Goal: Task Accomplishment & Management: Complete application form

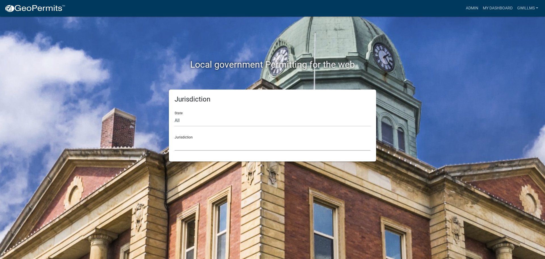
click at [190, 144] on select "[GEOGRAPHIC_DATA], [US_STATE] [GEOGRAPHIC_DATA], [US_STATE][PERSON_NAME][GEOGRA…" at bounding box center [273, 145] width 196 height 12
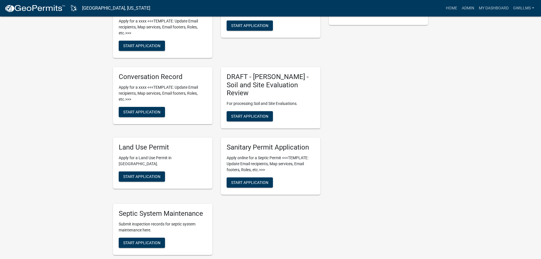
scroll to position [170, 0]
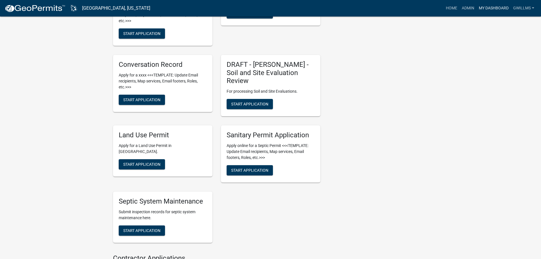
click at [483, 5] on link "My Dashboard" at bounding box center [494, 8] width 34 height 11
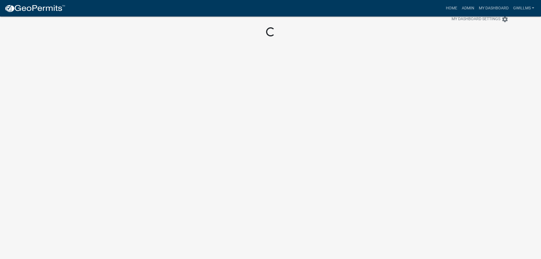
scroll to position [16, 0]
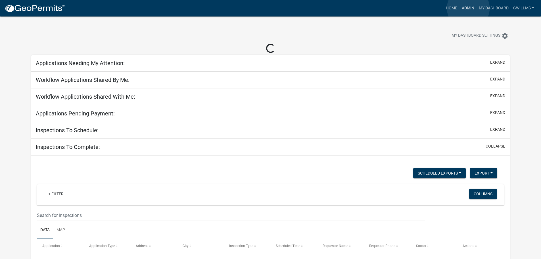
click at [468, 8] on link "Admin" at bounding box center [468, 8] width 17 height 11
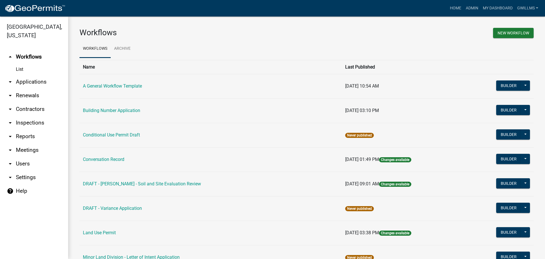
click at [47, 84] on link "arrow_drop_down Applications" at bounding box center [34, 82] width 68 height 14
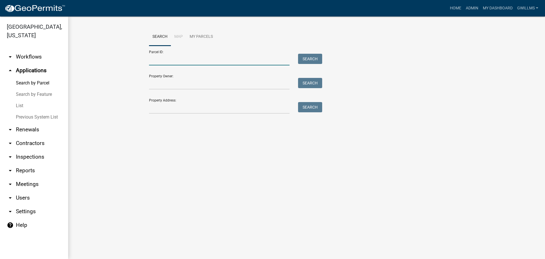
click at [179, 60] on input "Parcel ID:" at bounding box center [219, 60] width 141 height 12
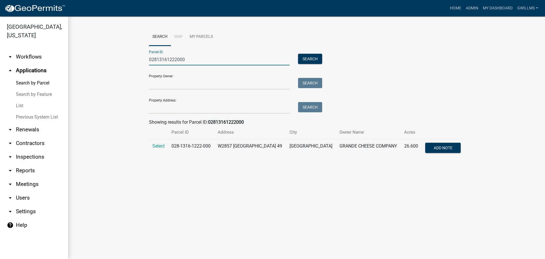
type input "02813161222000"
click at [159, 146] on span "Select" at bounding box center [159, 145] width 12 height 5
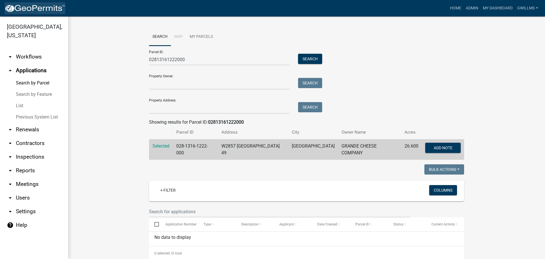
click at [25, 11] on img at bounding box center [35, 8] width 61 height 9
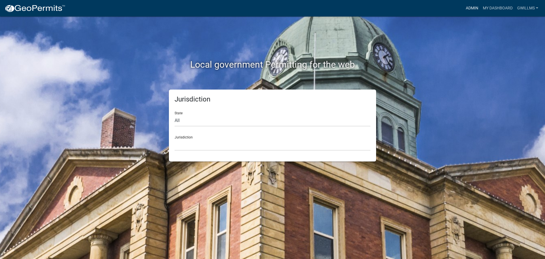
click at [476, 9] on link "Admin" at bounding box center [472, 8] width 17 height 11
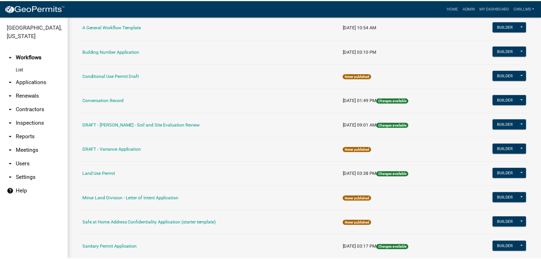
scroll to position [142, 0]
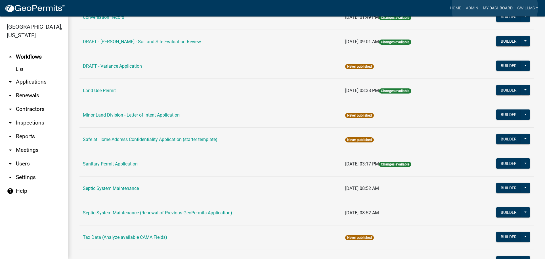
click at [495, 7] on link "My Dashboard" at bounding box center [498, 8] width 34 height 11
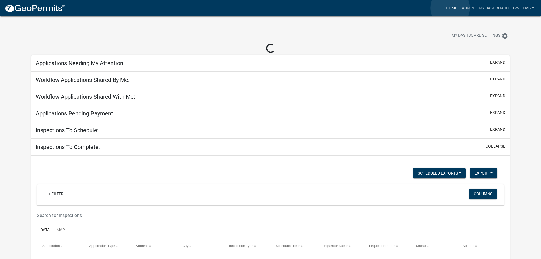
click at [450, 8] on link "Home" at bounding box center [452, 8] width 16 height 11
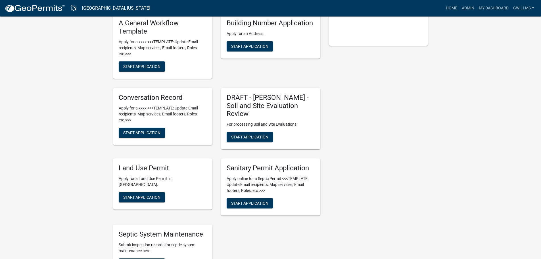
scroll to position [170, 0]
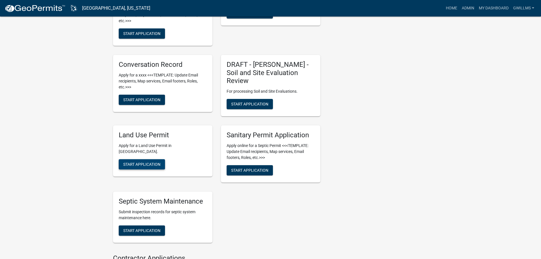
click at [148, 162] on span "Start Application" at bounding box center [141, 164] width 37 height 5
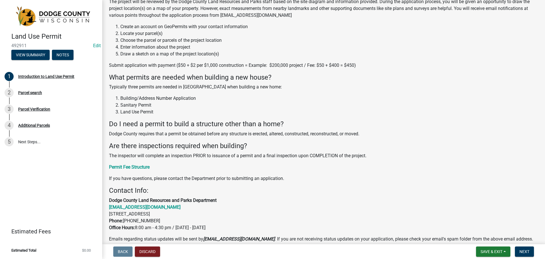
scroll to position [86, 0]
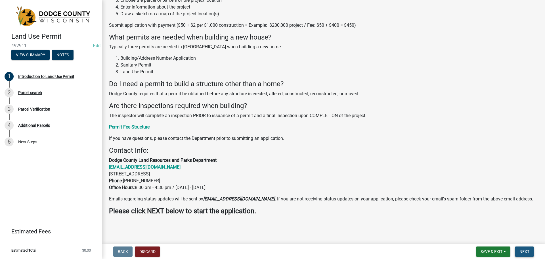
click at [521, 247] on button "Next" at bounding box center [524, 251] width 19 height 10
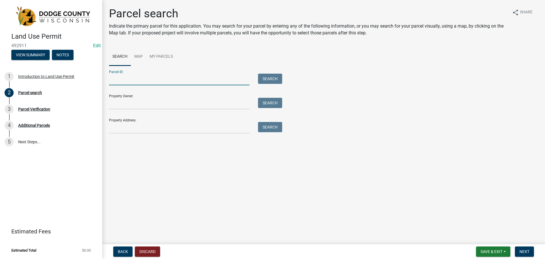
click at [155, 79] on input "Parcel ID:" at bounding box center [179, 80] width 141 height 12
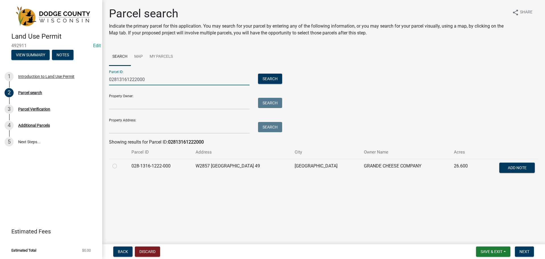
type input "02813161222000"
click at [119, 162] on label at bounding box center [119, 162] width 0 height 0
click at [119, 166] on input "radio" at bounding box center [121, 164] width 4 height 4
radio input "true"
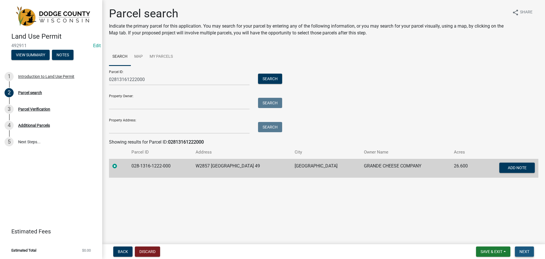
click at [525, 253] on span "Next" at bounding box center [525, 251] width 10 height 5
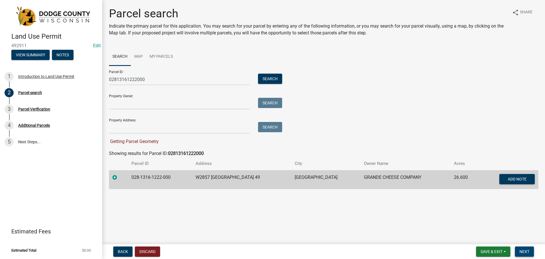
click at [517, 248] on button "Next" at bounding box center [524, 251] width 19 height 10
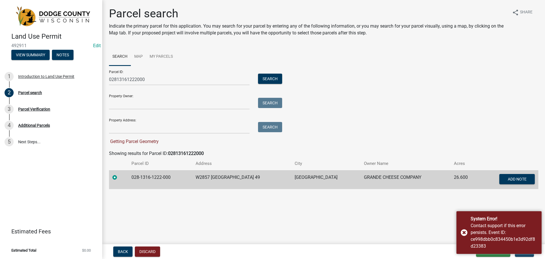
click at [462, 228] on div "System Error! Contact support if this error persists. Event ID: ce998dbb0c83445…" at bounding box center [499, 232] width 85 height 43
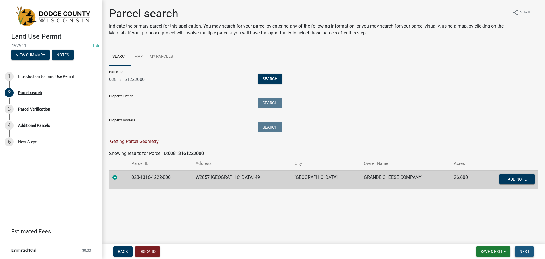
click at [522, 254] on span "Next" at bounding box center [525, 251] width 10 height 5
drag, startPoint x: 160, startPoint y: 84, endPoint x: 140, endPoint y: 79, distance: 21.0
click at [140, 79] on input "02813161222000" at bounding box center [179, 80] width 141 height 12
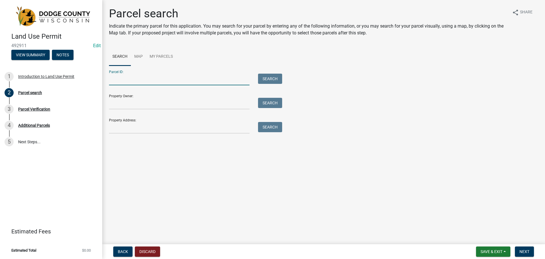
click at [171, 83] on input "Parcel ID:" at bounding box center [179, 80] width 141 height 12
click at [158, 122] on input "Property Address:" at bounding box center [179, 128] width 141 height 12
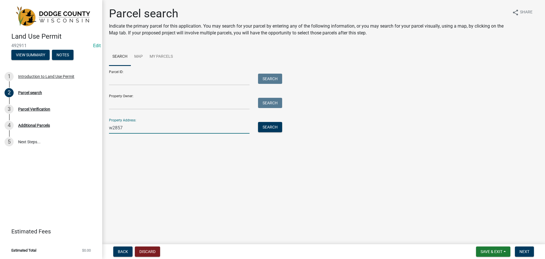
type input "w2857"
click at [266, 126] on button "Search" at bounding box center [270, 127] width 24 height 10
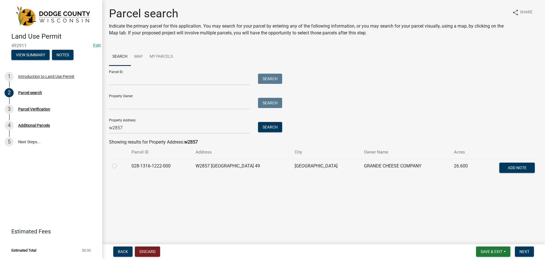
click at [119, 162] on label at bounding box center [119, 162] width 0 height 0
click at [119, 166] on input "radio" at bounding box center [121, 164] width 4 height 4
radio input "true"
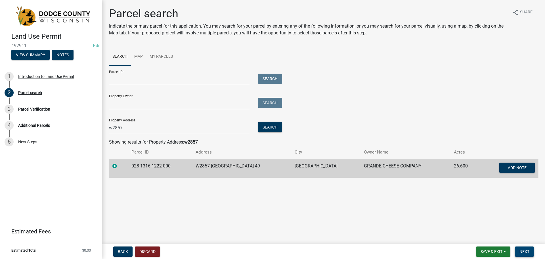
click at [522, 249] on span "Next" at bounding box center [525, 251] width 10 height 5
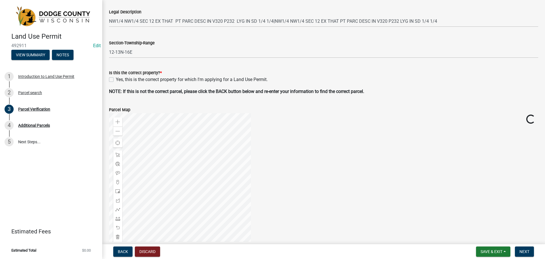
scroll to position [194, 0]
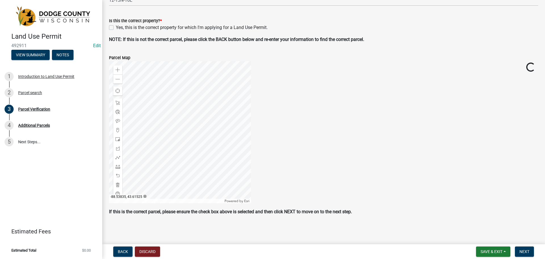
click at [116, 28] on label "Yes, this is the correct property for which I'm applying for a Land Use Permit." at bounding box center [192, 27] width 152 height 7
click at [116, 28] on input "Yes, this is the correct property for which I'm applying for a Land Use Permit." at bounding box center [118, 26] width 4 height 4
checkbox input "true"
click at [527, 249] on button "Next" at bounding box center [524, 251] width 19 height 10
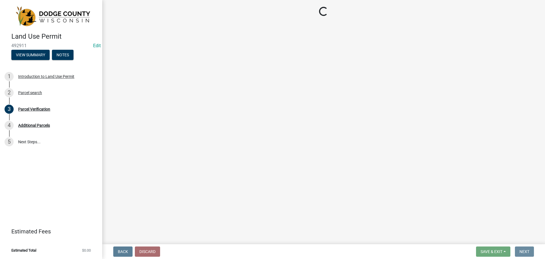
scroll to position [0, 0]
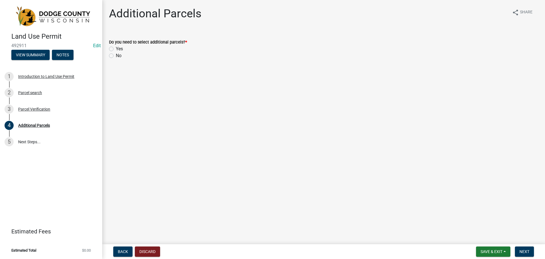
click at [114, 57] on div "No" at bounding box center [324, 55] width 430 height 7
click at [116, 56] on label "No" at bounding box center [119, 55] width 6 height 7
click at [116, 56] on input "No" at bounding box center [118, 54] width 4 height 4
radio input "true"
click at [521, 245] on nav "Back Discard Save & Exit Save Save & Exit Next" at bounding box center [323, 251] width 443 height 15
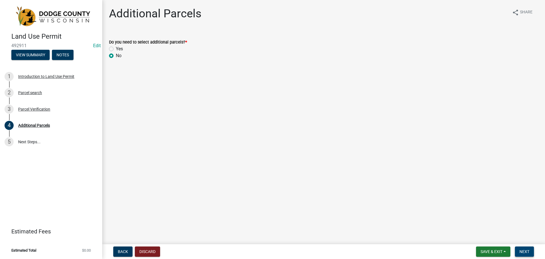
click at [521, 251] on span "Next" at bounding box center [525, 251] width 10 height 5
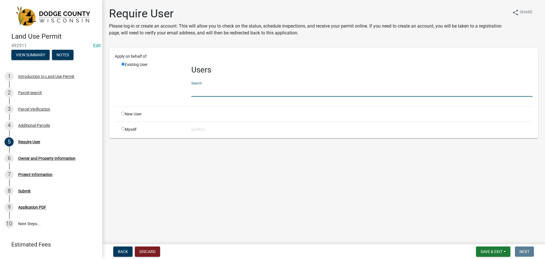
click at [205, 88] on input "text" at bounding box center [361, 91] width 341 height 12
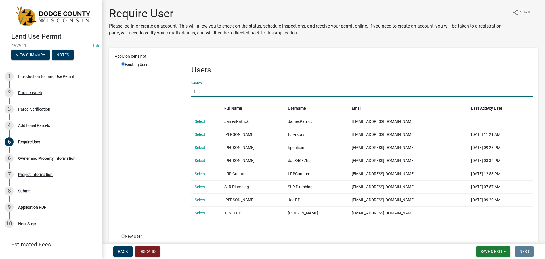
type input "lrp"
click at [201, 170] on td "Select" at bounding box center [206, 173] width 30 height 13
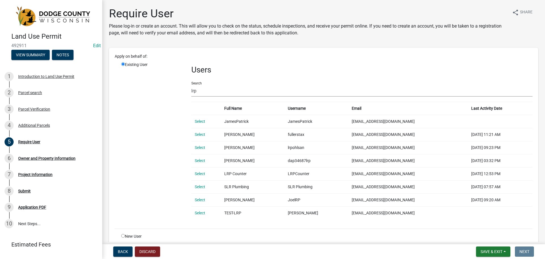
drag, startPoint x: 201, startPoint y: 172, endPoint x: 230, endPoint y: 173, distance: 28.1
click at [201, 172] on link "Select" at bounding box center [200, 173] width 11 height 5
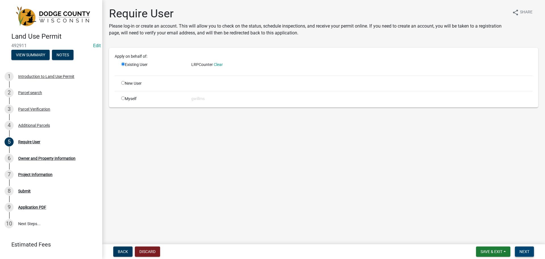
click at [527, 250] on span "Next" at bounding box center [525, 251] width 10 height 5
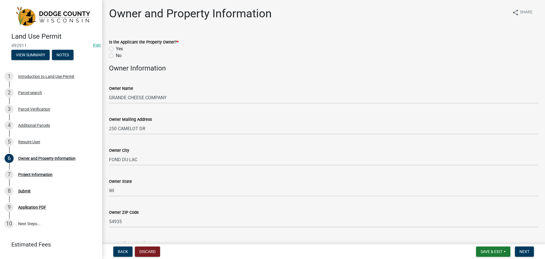
click at [116, 54] on label "No" at bounding box center [119, 55] width 6 height 7
click at [116, 54] on input "No" at bounding box center [118, 54] width 4 height 4
radio input "true"
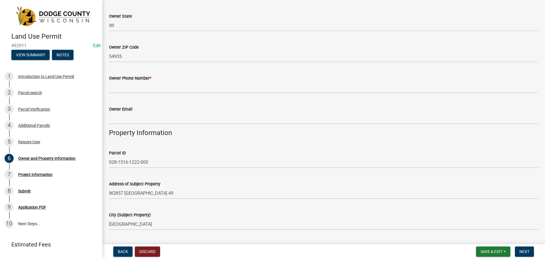
scroll to position [170, 0]
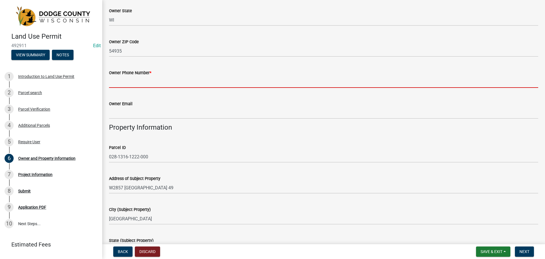
click at [161, 84] on input "Owner Phone Number *" at bounding box center [324, 82] width 430 height 12
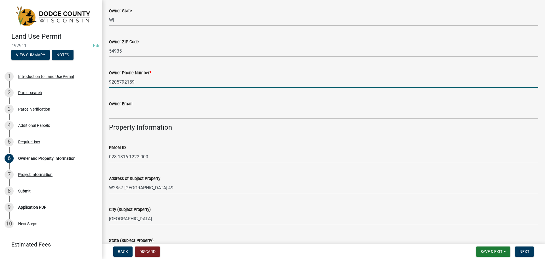
type input "9205792159"
click at [136, 99] on div "Owner Email" at bounding box center [324, 105] width 430 height 26
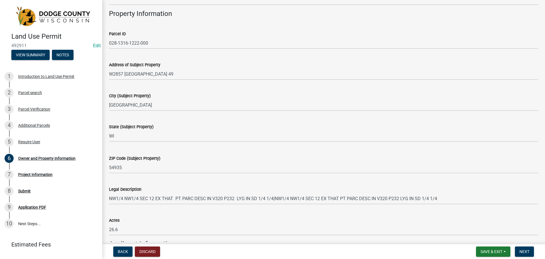
scroll to position [426, 0]
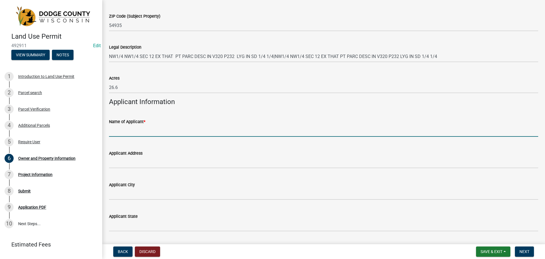
click at [158, 126] on input "Name of Applicant *" at bounding box center [324, 131] width 430 height 12
type input "Devin Boris"
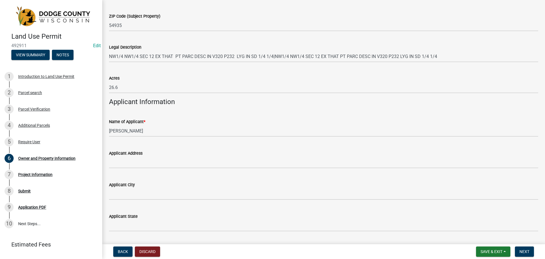
click at [157, 114] on div "Name of Applicant * Devin Boris" at bounding box center [324, 123] width 430 height 26
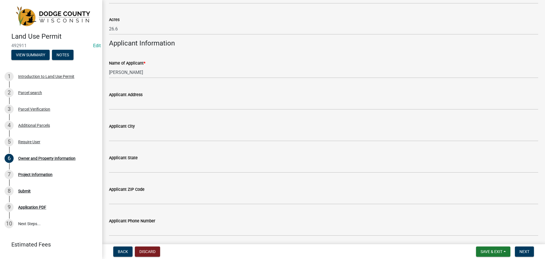
scroll to position [511, 0]
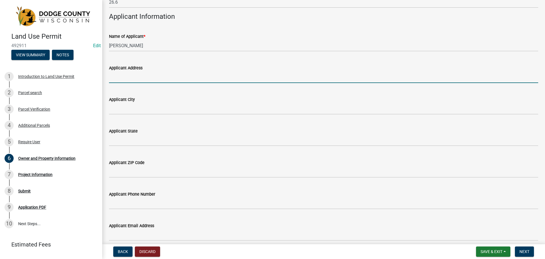
click at [144, 77] on input "Applicant Address" at bounding box center [324, 77] width 430 height 12
type input "125 Camelot Drive"
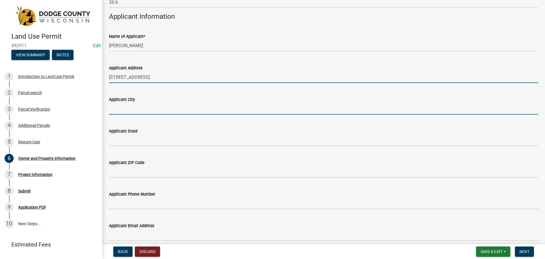
click at [144, 106] on input "Applicant City" at bounding box center [324, 109] width 430 height 12
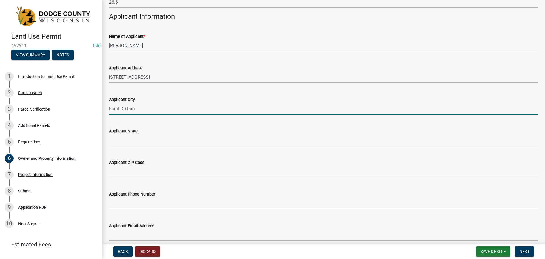
type input "Fond Du Lac"
click at [116, 127] on div "Applicant State" at bounding box center [324, 133] width 430 height 26
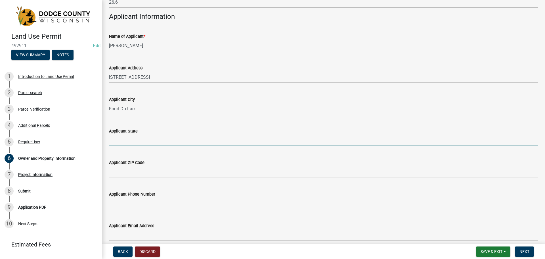
click at [130, 138] on input "Applicant State" at bounding box center [324, 140] width 430 height 12
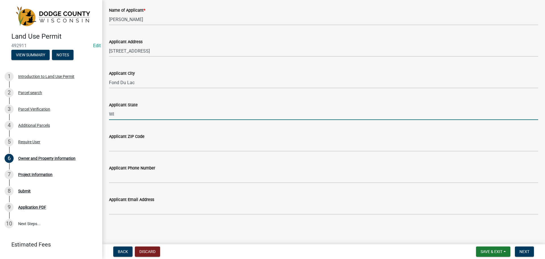
type input "WI"
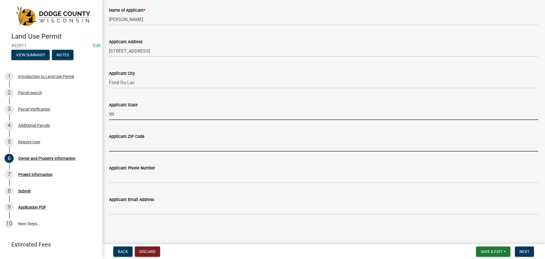
click at [141, 151] on input "Applicant ZIP Code" at bounding box center [324, 146] width 430 height 12
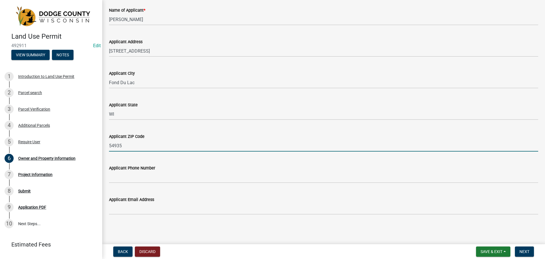
type input "54935"
click at [134, 129] on div "Applicant ZIP Code 54935" at bounding box center [324, 138] width 430 height 26
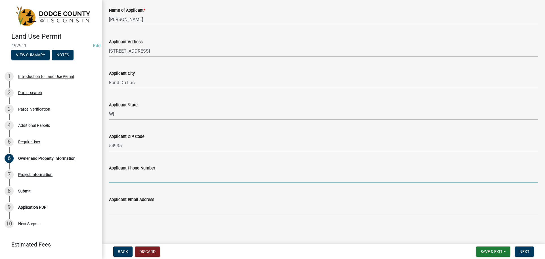
click at [157, 172] on input "Applicant Phone Number" at bounding box center [324, 177] width 430 height 12
type input "9205792159"
click at [147, 164] on div "Applicant Phone Number 9205792159" at bounding box center [324, 170] width 430 height 26
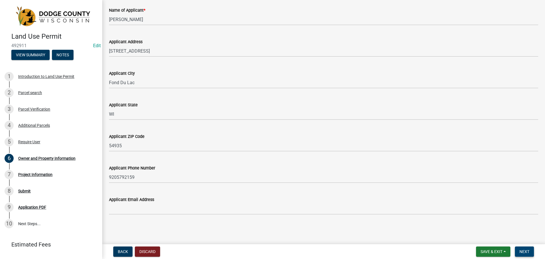
click at [516, 248] on button "Next" at bounding box center [524, 251] width 19 height 10
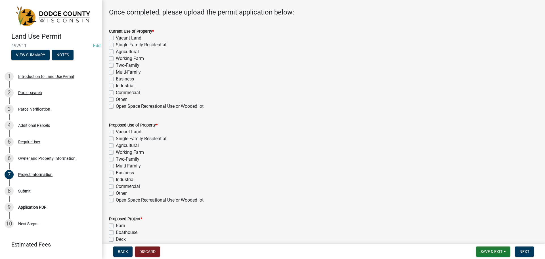
scroll to position [57, 0]
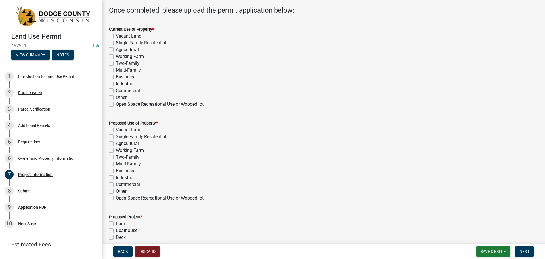
click at [116, 83] on label "Industrial" at bounding box center [125, 83] width 19 height 7
click at [116, 83] on input "Industrial" at bounding box center [118, 82] width 4 height 4
checkbox input "true"
checkbox input "false"
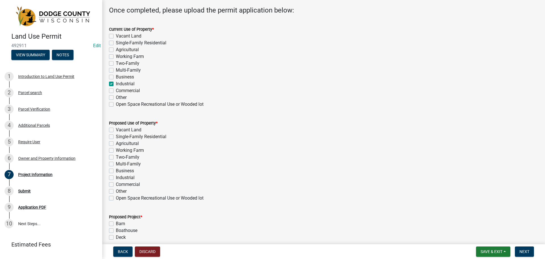
checkbox input "false"
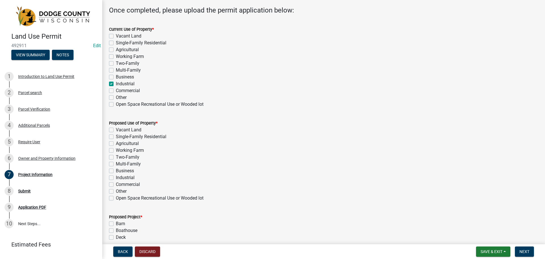
checkbox input "true"
checkbox input "false"
click at [116, 77] on label "Business" at bounding box center [125, 77] width 18 height 7
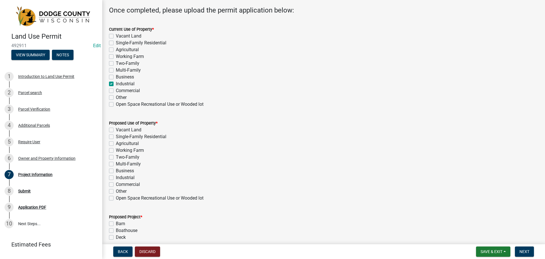
click at [116, 77] on input "Business" at bounding box center [118, 76] width 4 height 4
checkbox input "true"
checkbox input "false"
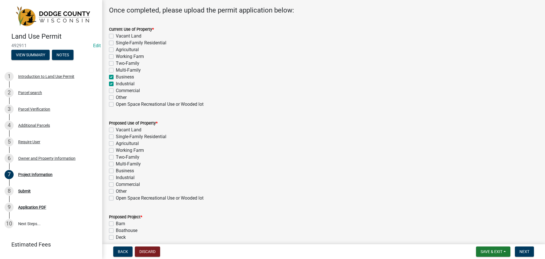
checkbox input "false"
checkbox input "true"
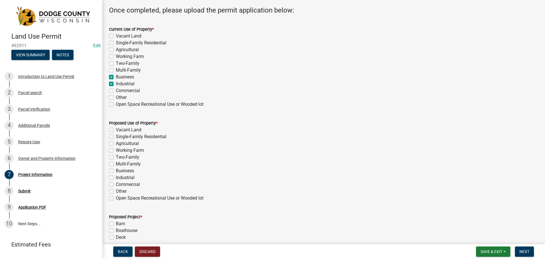
checkbox input "false"
click at [116, 172] on label "Business" at bounding box center [125, 170] width 18 height 7
click at [116, 171] on input "Business" at bounding box center [118, 169] width 4 height 4
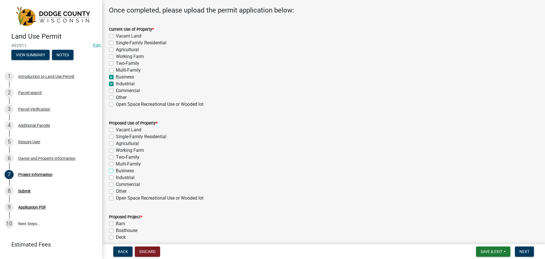
checkbox input "true"
checkbox input "false"
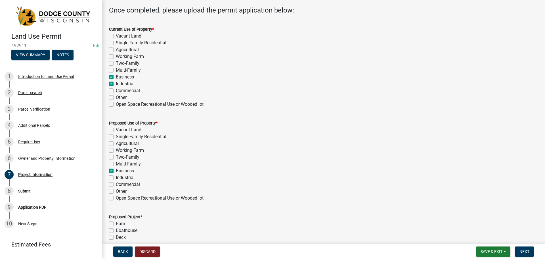
checkbox input "false"
checkbox input "true"
checkbox input "false"
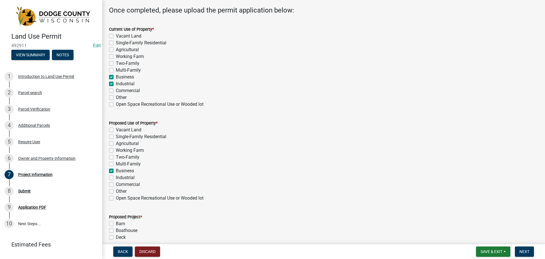
checkbox input "false"
click at [116, 175] on label "Industrial" at bounding box center [125, 177] width 19 height 7
click at [116, 175] on input "Industrial" at bounding box center [118, 176] width 4 height 4
checkbox input "true"
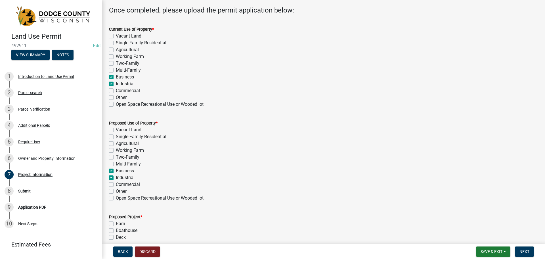
checkbox input "false"
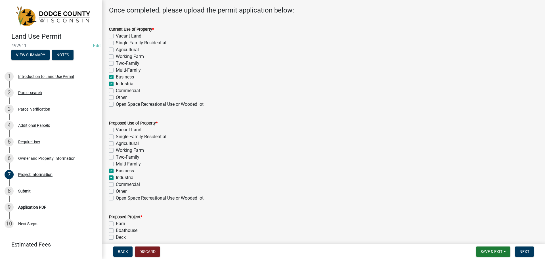
checkbox input "false"
checkbox input "true"
checkbox input "false"
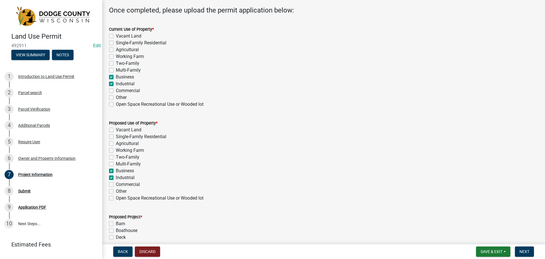
checkbox input "false"
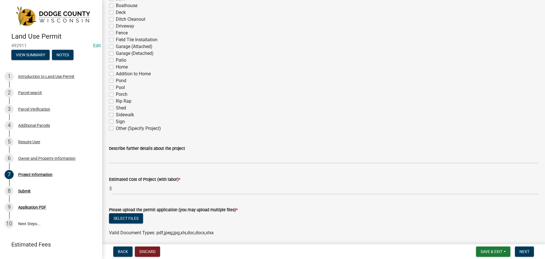
scroll to position [284, 0]
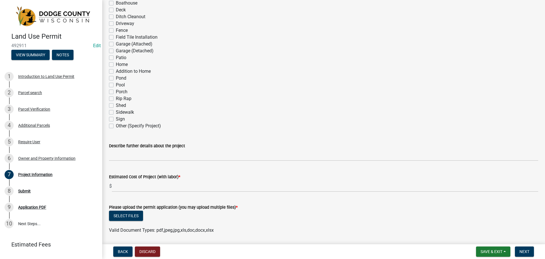
click at [116, 126] on label "Other (Specify Project)" at bounding box center [138, 125] width 45 height 7
click at [116, 126] on input "Other (Specify Project)" at bounding box center [118, 124] width 4 height 4
checkbox input "true"
checkbox input "false"
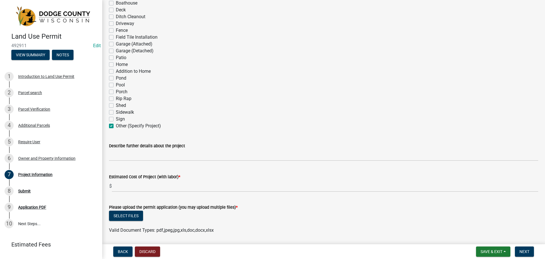
checkbox input "false"
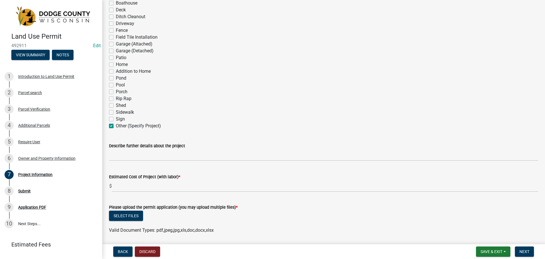
checkbox input "false"
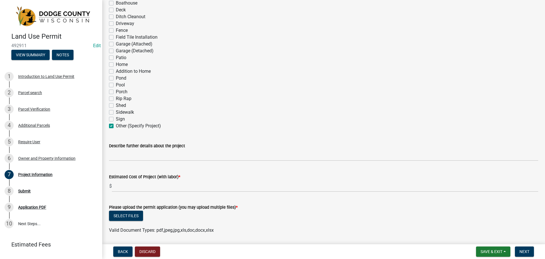
checkbox input "false"
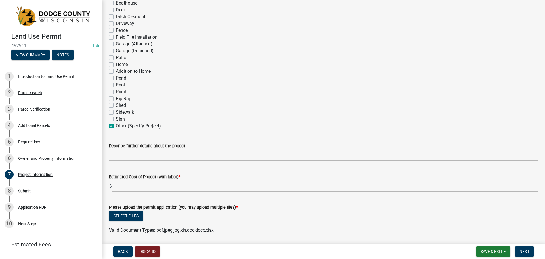
checkbox input "false"
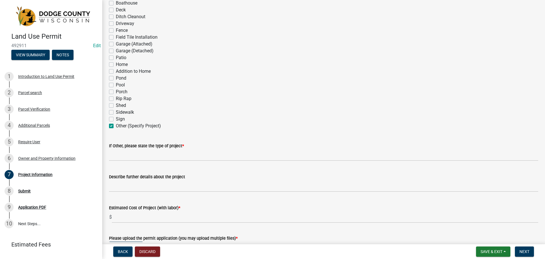
click at [116, 124] on label "Other (Specify Project)" at bounding box center [138, 125] width 45 height 7
click at [116, 124] on input "Other (Specify Project)" at bounding box center [118, 124] width 4 height 4
checkbox input "false"
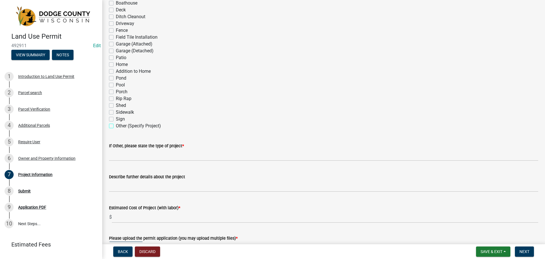
checkbox input "false"
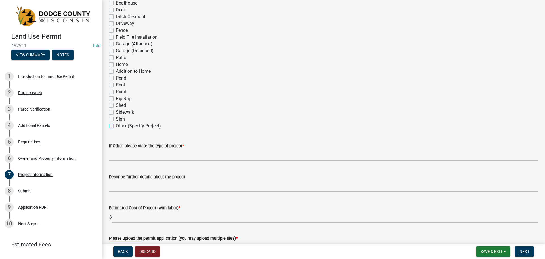
checkbox input "false"
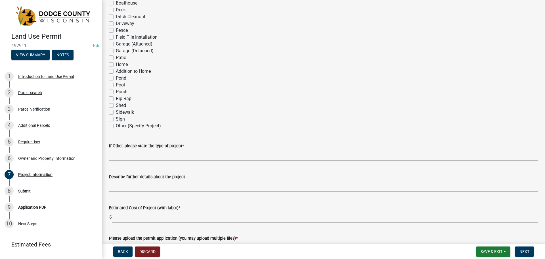
checkbox input "false"
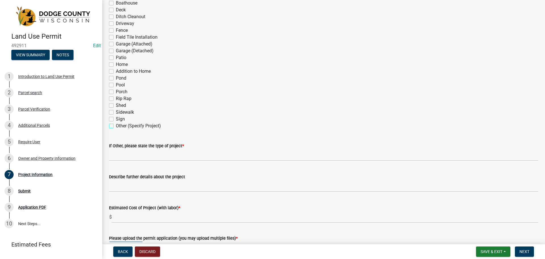
checkbox input "false"
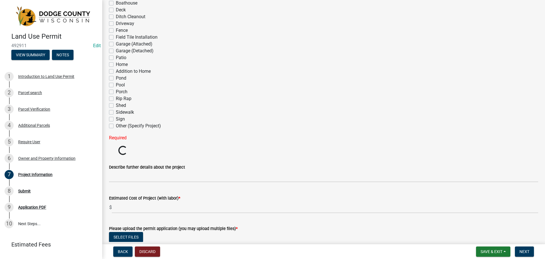
click at [116, 106] on label "Shed" at bounding box center [121, 105] width 10 height 7
click at [116, 106] on input "Shed" at bounding box center [118, 104] width 4 height 4
checkbox input "true"
checkbox input "false"
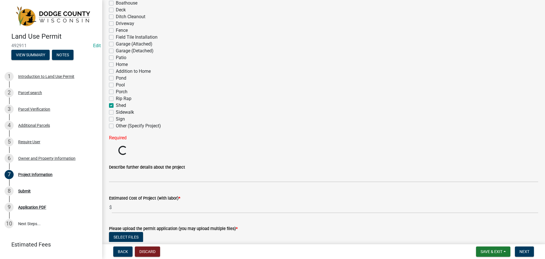
checkbox input "false"
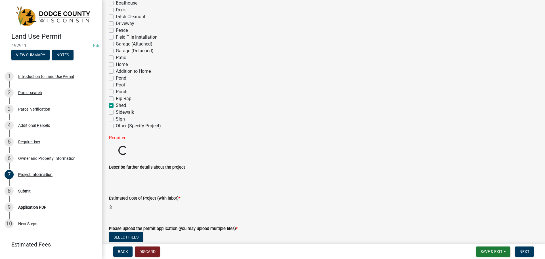
checkbox input "false"
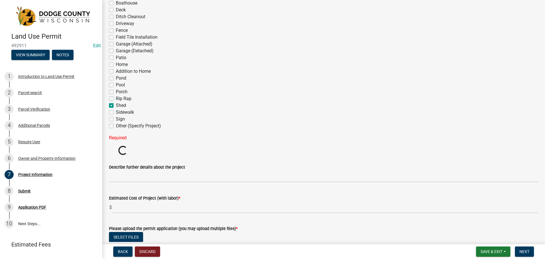
checkbox input "false"
checkbox input "true"
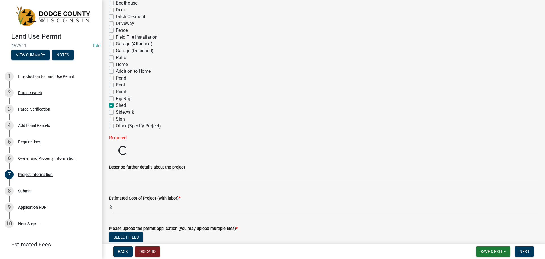
checkbox input "false"
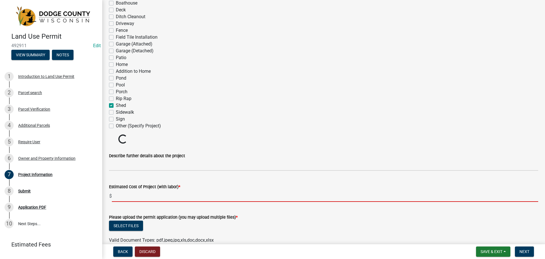
click at [151, 195] on input "text" at bounding box center [325, 196] width 427 height 12
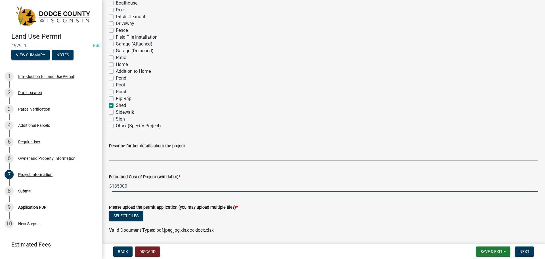
type input "135000"
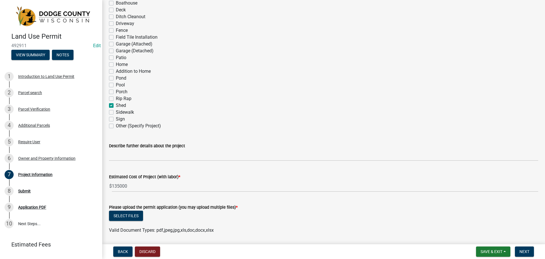
click at [166, 168] on div "Estimated Cost of Project (with labor) * $ 135000" at bounding box center [324, 178] width 430 height 26
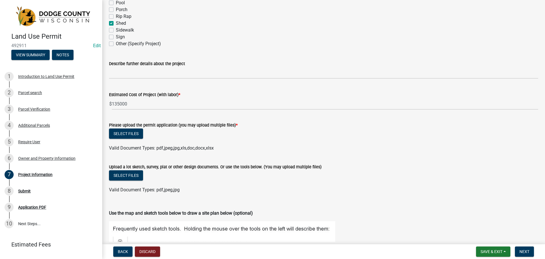
scroll to position [369, 0]
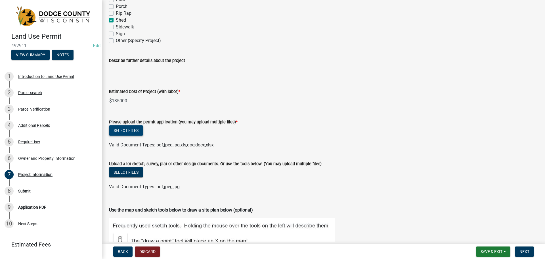
click at [128, 134] on button "Select files" at bounding box center [126, 130] width 34 height 10
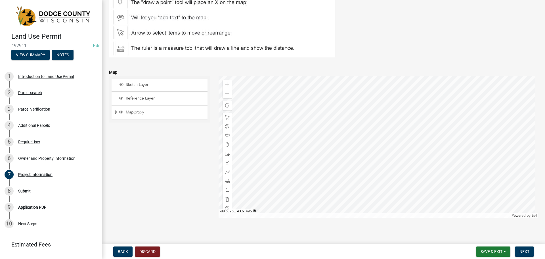
scroll to position [632, 0]
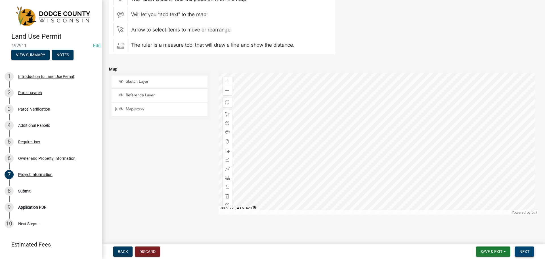
click at [525, 247] on button "Next" at bounding box center [524, 251] width 19 height 10
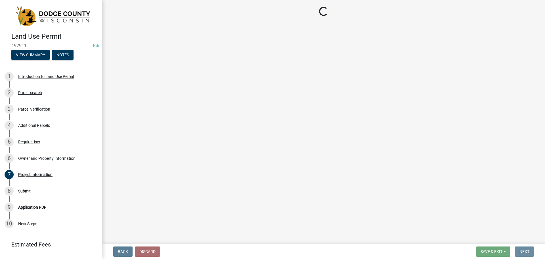
scroll to position [0, 0]
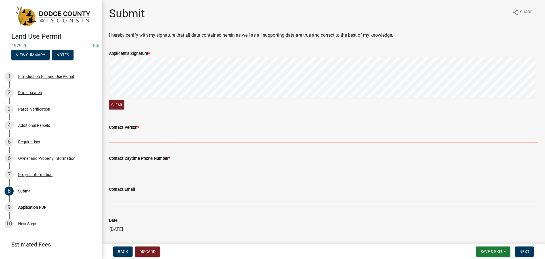
click at [143, 134] on input "Contact Person *" at bounding box center [324, 137] width 430 height 12
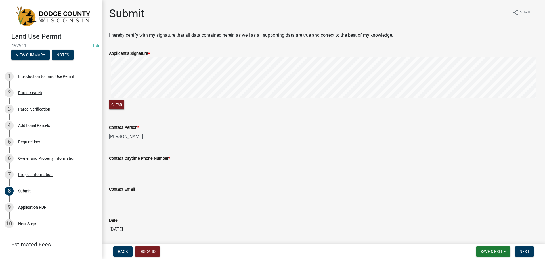
type input "Devin Boris"
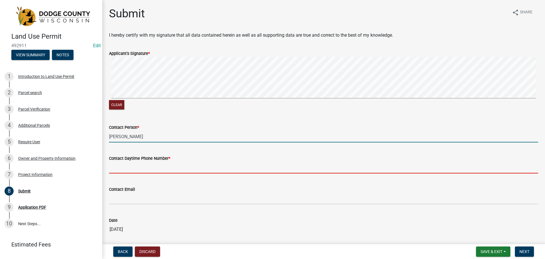
click at [146, 162] on input "Contact Daytime Phone Number *" at bounding box center [324, 168] width 430 height 12
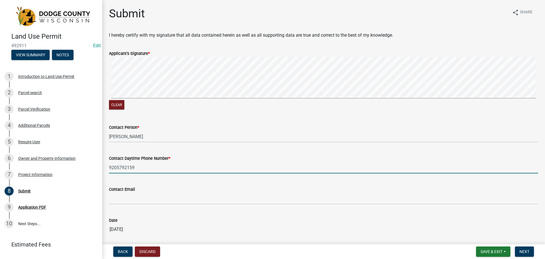
type input "9205792159"
click at [133, 153] on div "Contact Daytime Phone Number * 9205792159" at bounding box center [324, 160] width 430 height 26
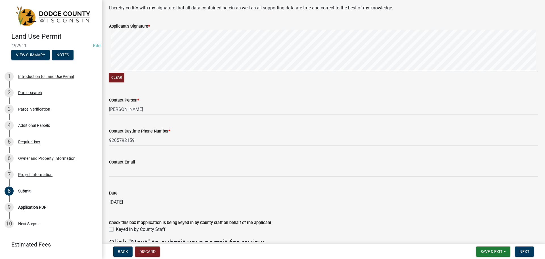
scroll to position [59, 0]
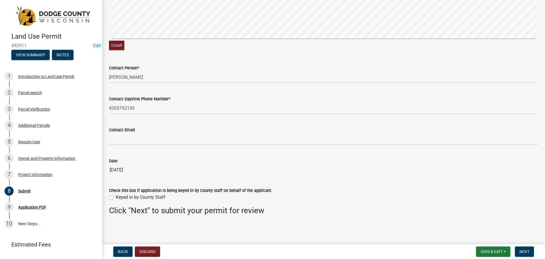
click at [116, 197] on label "Keyed in by County Staff" at bounding box center [141, 197] width 50 height 7
click at [116, 197] on input "Keyed in by County Staff" at bounding box center [118, 196] width 4 height 4
checkbox input "true"
click at [522, 252] on span "Next" at bounding box center [525, 251] width 10 height 5
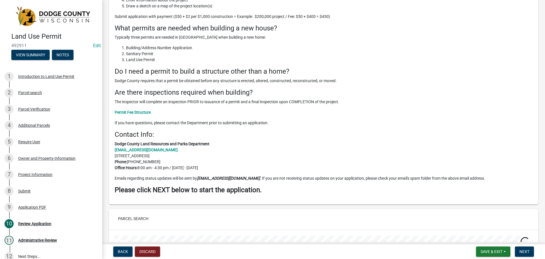
scroll to position [256, 0]
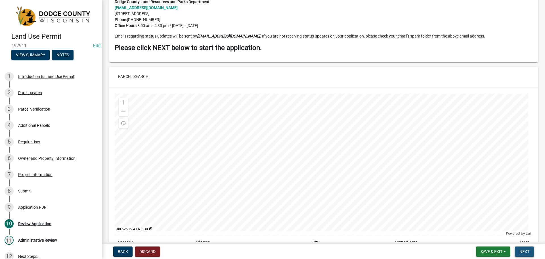
click at [525, 250] on span "Next" at bounding box center [525, 251] width 10 height 5
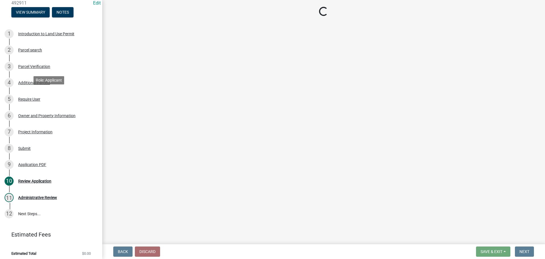
scroll to position [45, 0]
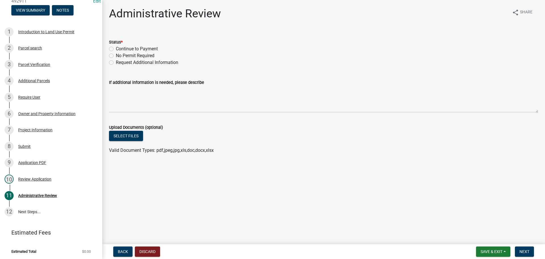
click at [114, 51] on div "Continue to Payment" at bounding box center [324, 48] width 430 height 7
click at [116, 49] on label "Continue to Payment" at bounding box center [137, 48] width 42 height 7
click at [116, 49] on input "Continue to Payment" at bounding box center [118, 47] width 4 height 4
radio input "true"
click at [533, 253] on button "Next" at bounding box center [524, 251] width 19 height 10
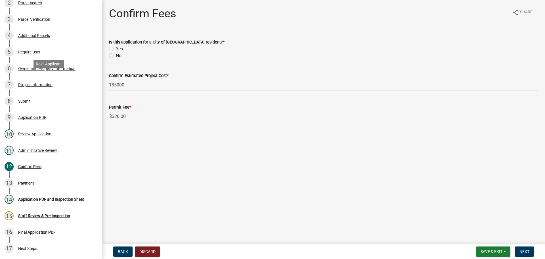
scroll to position [126, 0]
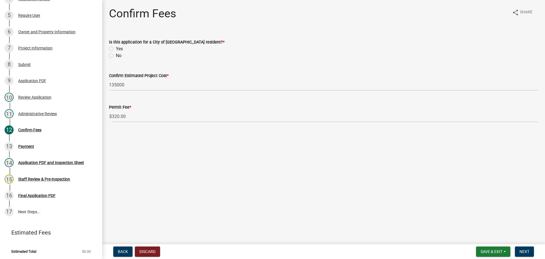
click at [116, 55] on label "No" at bounding box center [119, 55] width 6 height 7
click at [116, 55] on input "No" at bounding box center [118, 54] width 4 height 4
radio input "true"
click at [527, 249] on span "Next" at bounding box center [525, 251] width 10 height 5
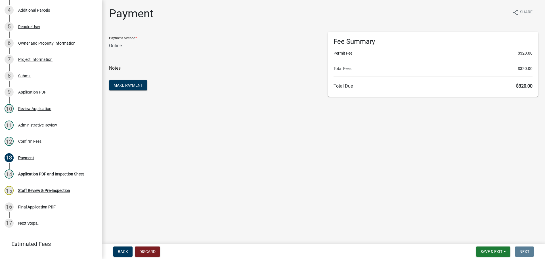
scroll to position [138, 0]
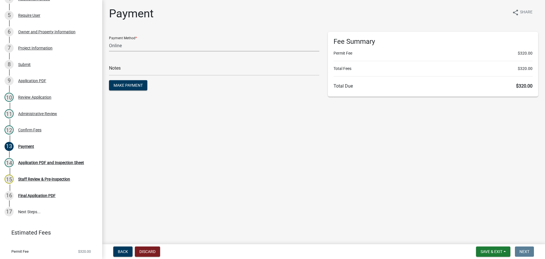
click at [130, 45] on select "Credit Card POS Check Cash Online" at bounding box center [214, 46] width 211 height 12
select select "1: 0"
click at [109, 40] on select "Credit Card POS Check Cash Online" at bounding box center [214, 46] width 211 height 12
click at [134, 69] on input "text" at bounding box center [214, 70] width 211 height 12
type input "1001"
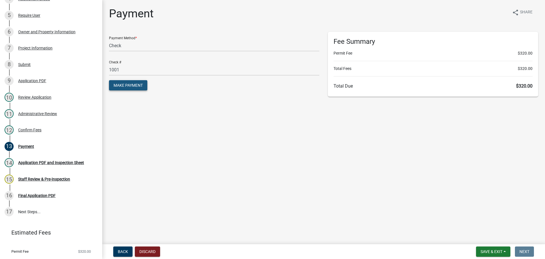
click at [141, 85] on span "Make Payment" at bounding box center [128, 85] width 29 height 5
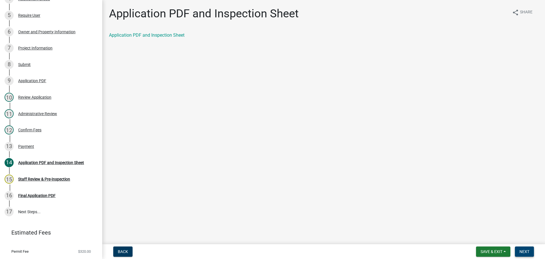
click at [520, 253] on button "Next" at bounding box center [524, 251] width 19 height 10
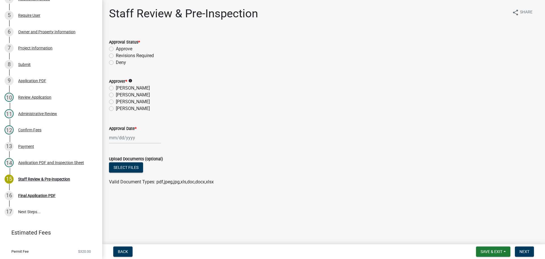
click at [116, 47] on label "Approve" at bounding box center [124, 48] width 16 height 7
click at [116, 47] on input "Approve" at bounding box center [118, 47] width 4 height 4
radio input "true"
click at [116, 100] on label "[PERSON_NAME]" at bounding box center [133, 101] width 34 height 7
click at [116, 100] on input "[PERSON_NAME]" at bounding box center [118, 100] width 4 height 4
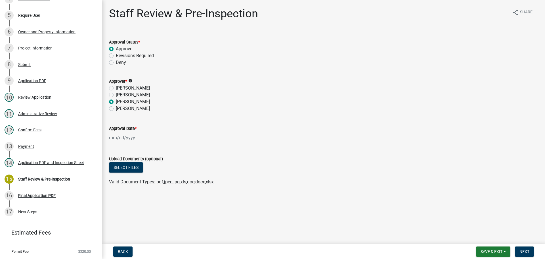
radio input "true"
select select "10"
select select "2025"
click at [126, 137] on div "Jan Feb Mar Apr May Jun Jul Aug Sep Oct Nov Dec 1525 1526 1527 1528 1529 1530 1…" at bounding box center [135, 138] width 52 height 12
click at [131, 186] on div "15" at bounding box center [132, 186] width 9 height 9
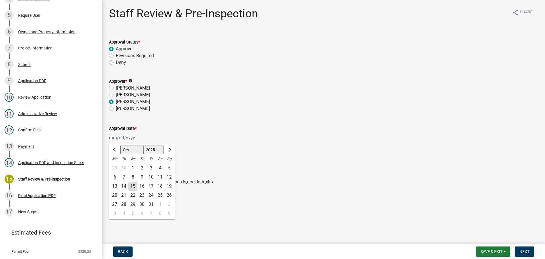
type input "10/15/2025"
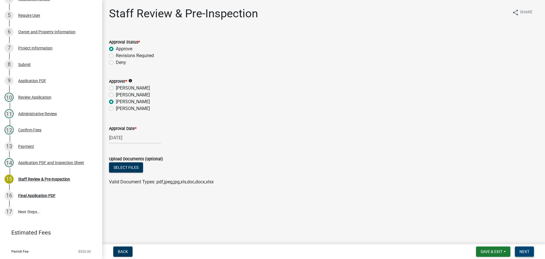
click at [523, 248] on button "Next" at bounding box center [524, 251] width 19 height 10
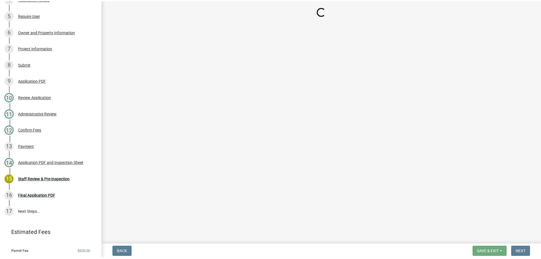
scroll to position [170, 0]
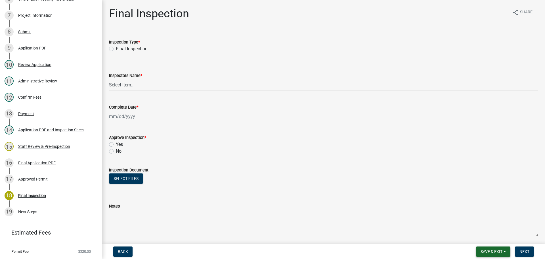
click at [488, 251] on span "Save & Exit" at bounding box center [492, 251] width 22 height 5
click at [486, 239] on button "Save & Exit" at bounding box center [487, 237] width 45 height 14
